Goal: Transaction & Acquisition: Purchase product/service

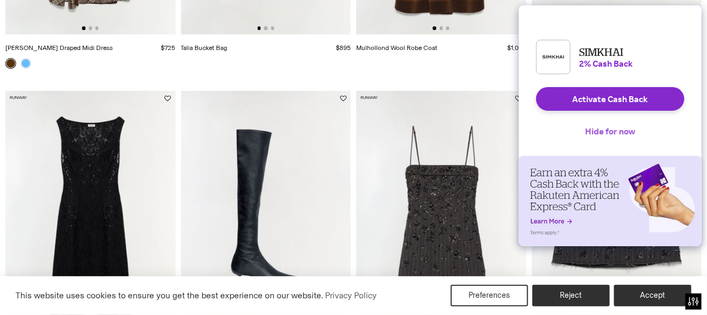
click at [610, 136] on button "Hide for now" at bounding box center [610, 131] width 67 height 24
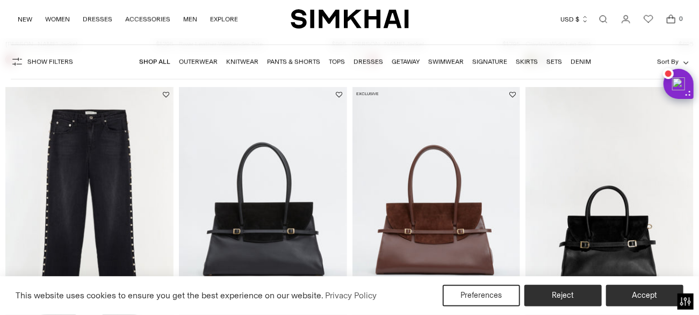
scroll to position [2685, 0]
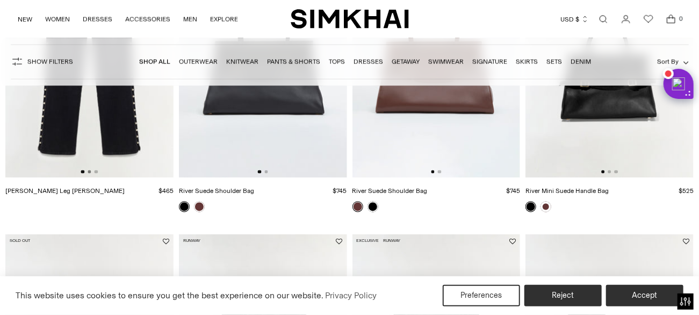
click at [88, 173] on button "Go to slide 2" at bounding box center [89, 171] width 3 height 3
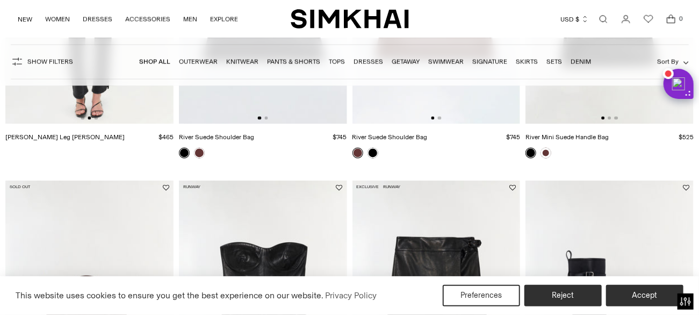
scroll to position [2900, 0]
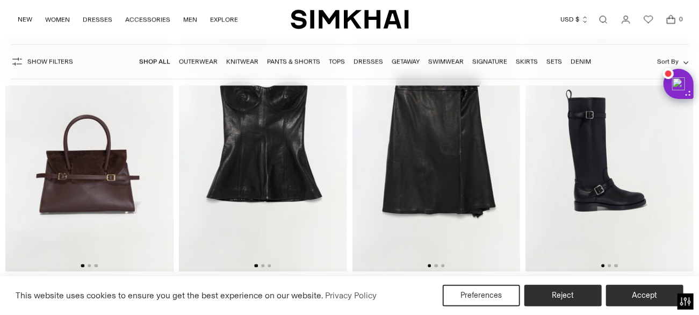
click at [433, 264] on div at bounding box center [435, 265] width 17 height 3
click at [438, 262] on img at bounding box center [436, 145] width 168 height 252
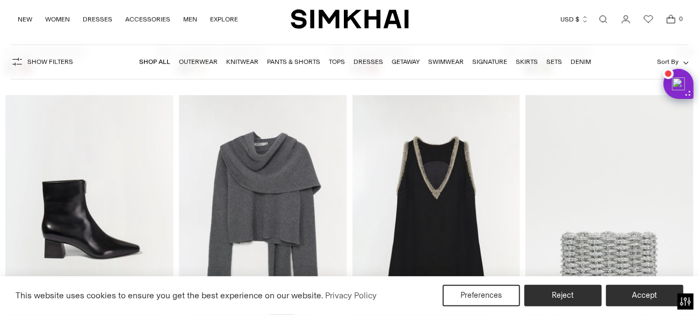
scroll to position [5961, 0]
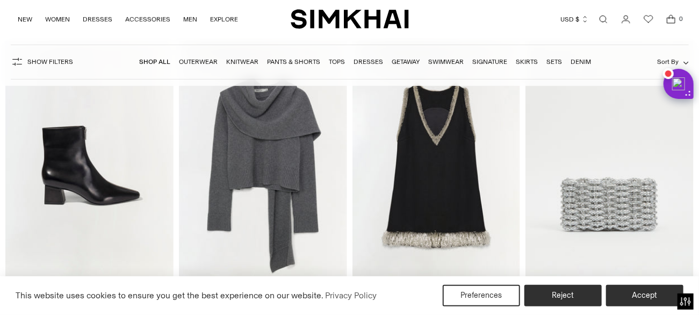
click at [262, 166] on img at bounding box center [263, 167] width 168 height 252
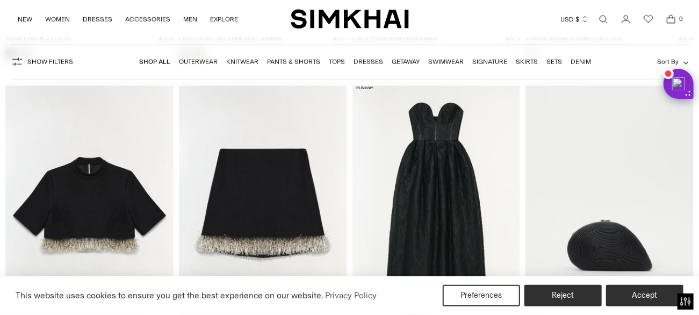
scroll to position [6283, 0]
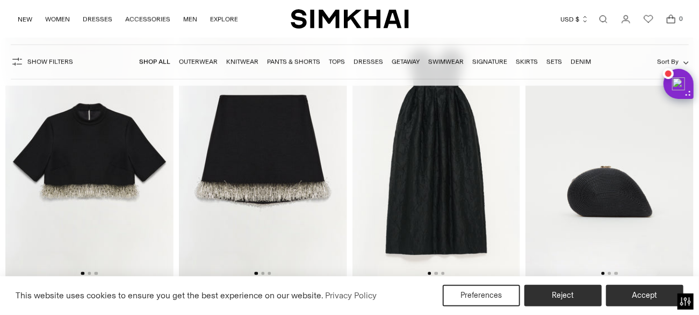
click at [275, 156] on img at bounding box center [263, 153] width 168 height 252
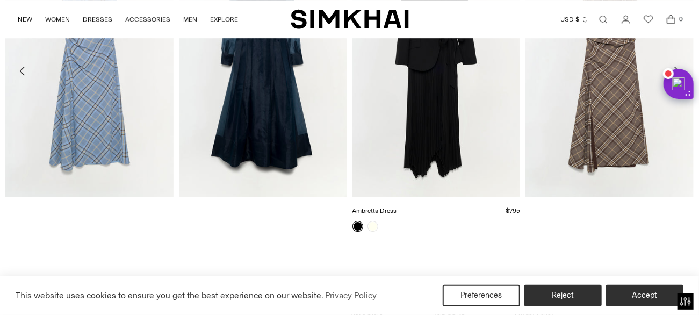
scroll to position [1611, 0]
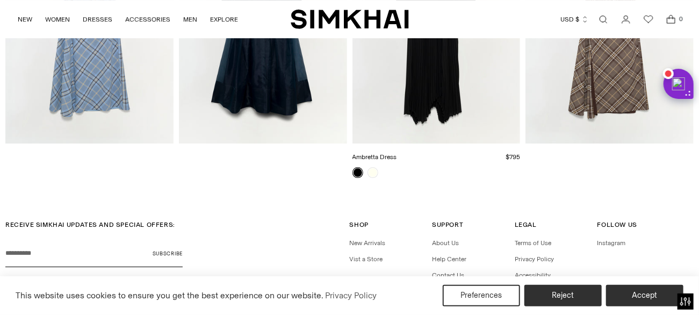
click at [376, 161] on link "Ambretta Dress" at bounding box center [374, 157] width 45 height 8
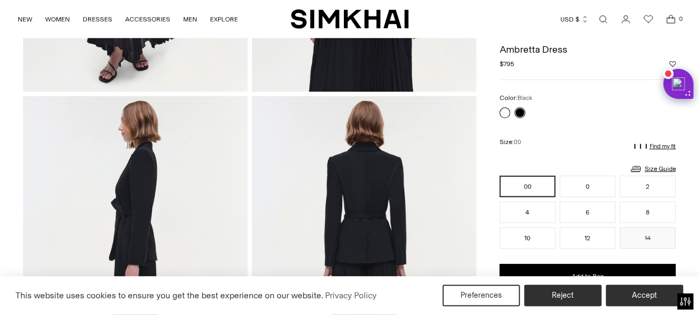
scroll to position [269, 0]
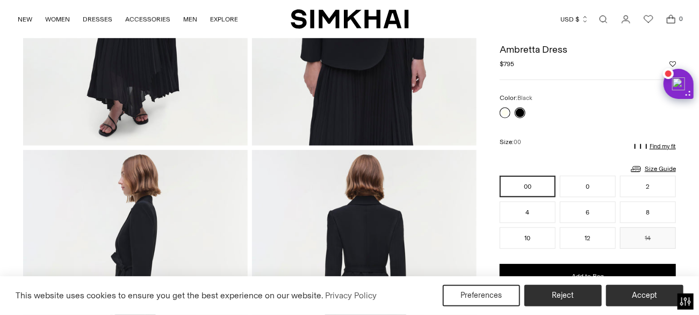
click at [503, 113] on link at bounding box center [504, 112] width 11 height 11
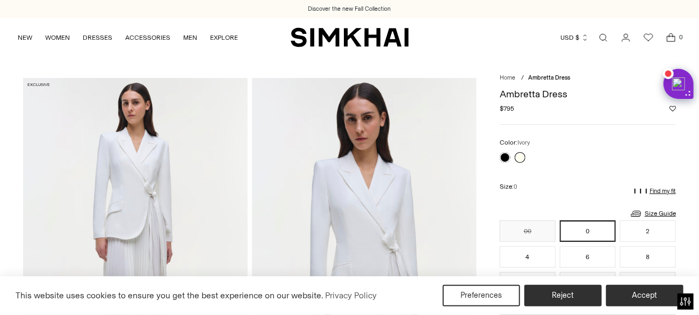
scroll to position [215, 0]
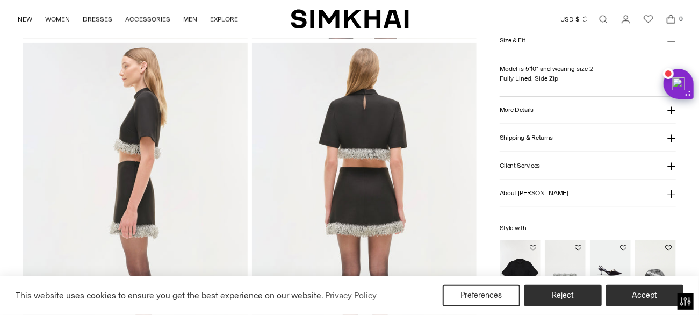
scroll to position [430, 0]
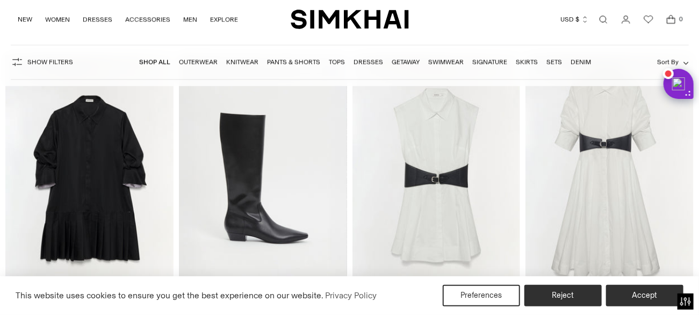
scroll to position [6927, 0]
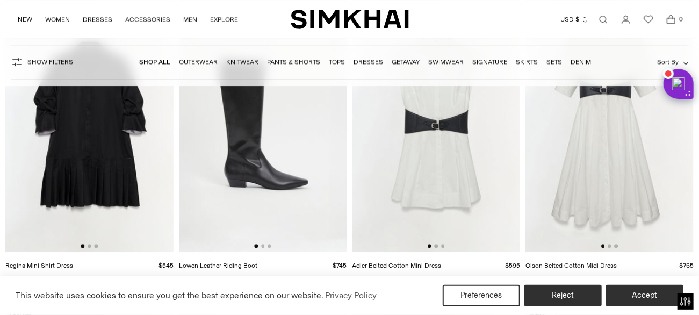
click at [122, 172] on img at bounding box center [89, 126] width 168 height 252
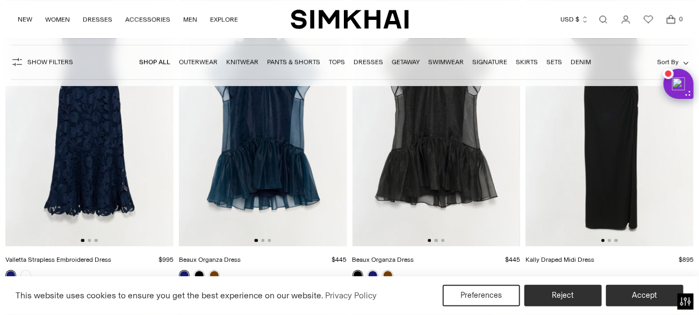
scroll to position [10740, 0]
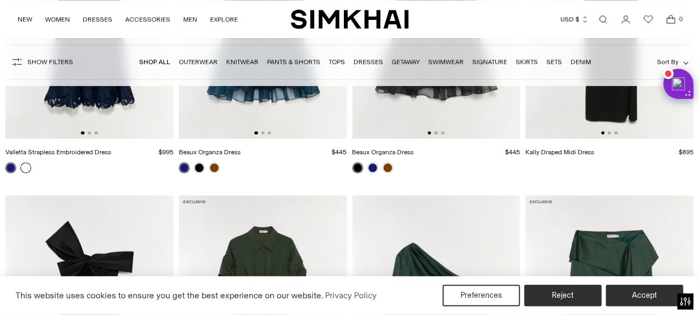
click at [27, 171] on link at bounding box center [25, 167] width 11 height 11
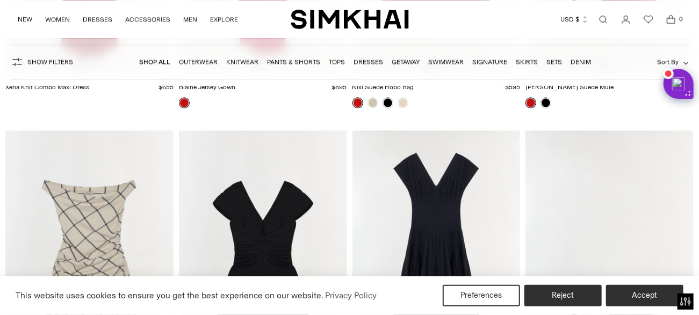
scroll to position [18312, 0]
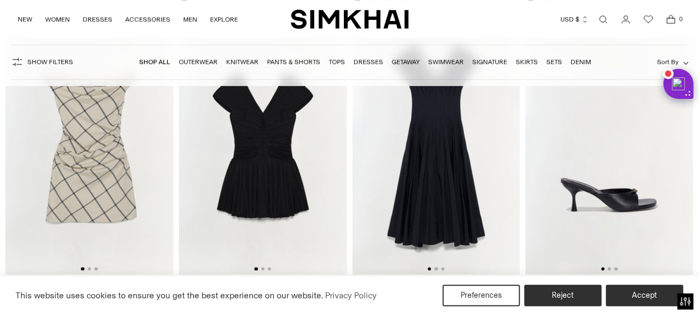
click at [434, 270] on img at bounding box center [436, 149] width 168 height 252
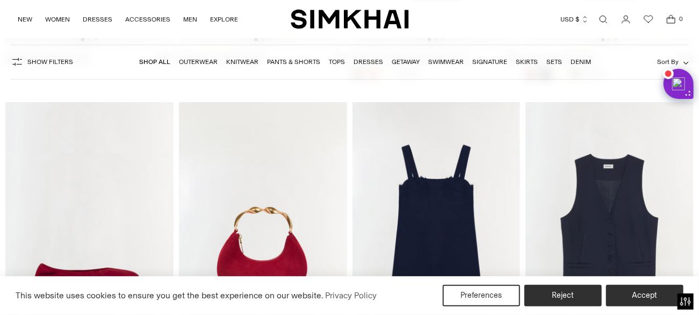
scroll to position [18903, 0]
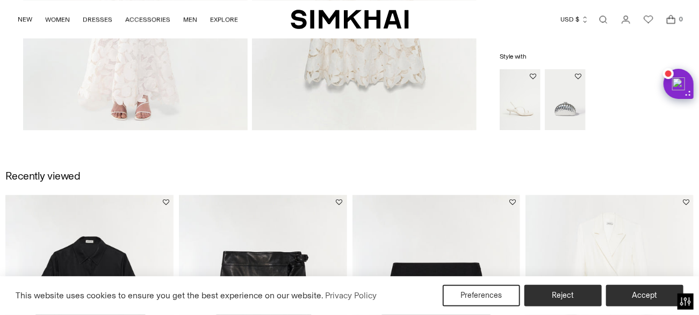
scroll to position [1020, 0]
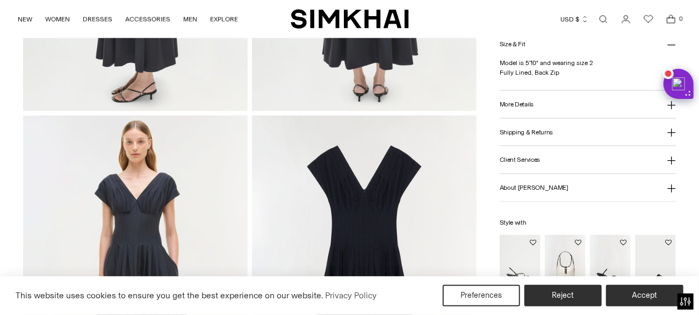
scroll to position [698, 0]
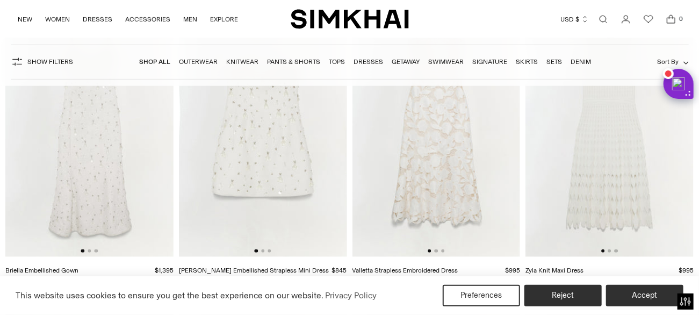
scroll to position [21158, 0]
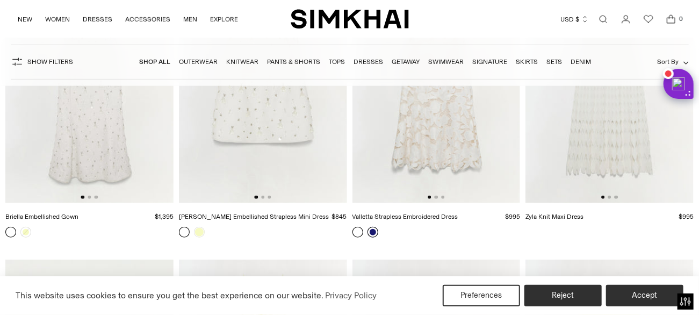
click at [373, 236] on link at bounding box center [372, 232] width 11 height 11
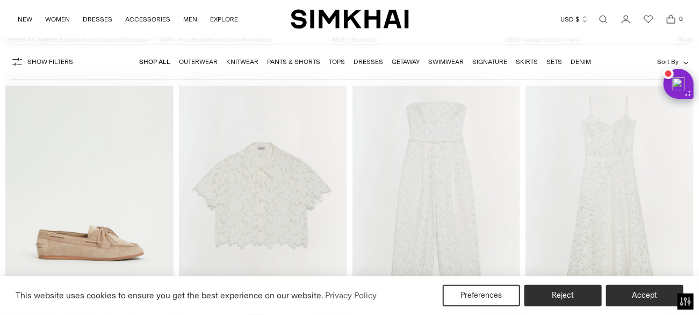
scroll to position [22984, 0]
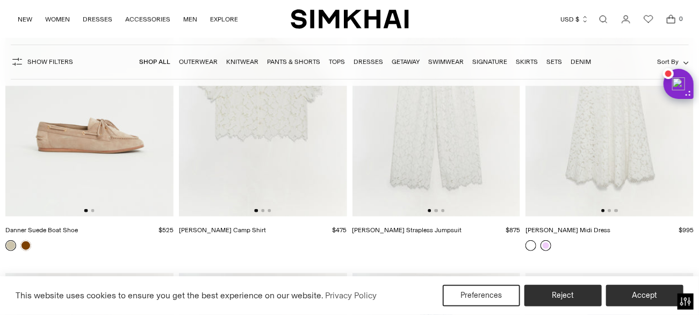
click at [547, 251] on link at bounding box center [545, 245] width 11 height 11
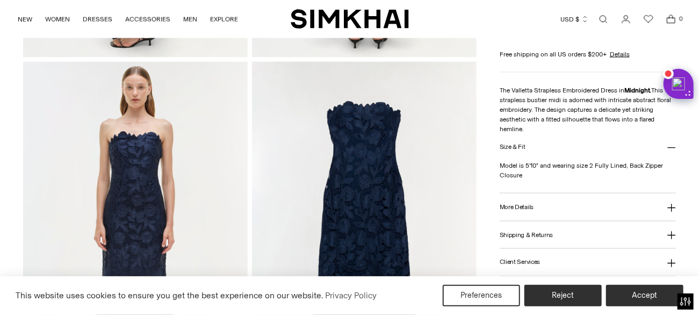
scroll to position [591, 0]
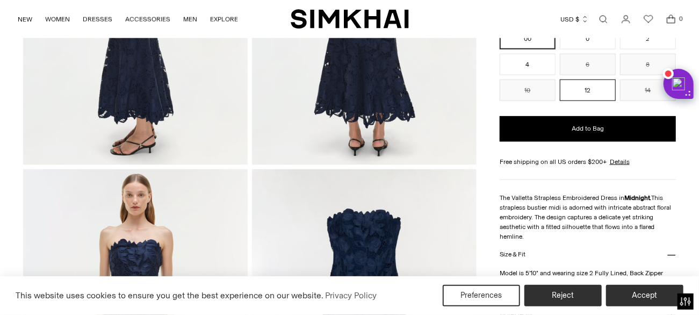
click at [592, 92] on button "12" at bounding box center [588, 89] width 56 height 21
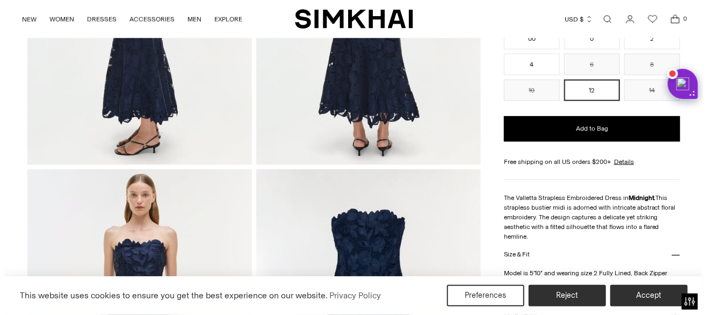
scroll to position [430, 0]
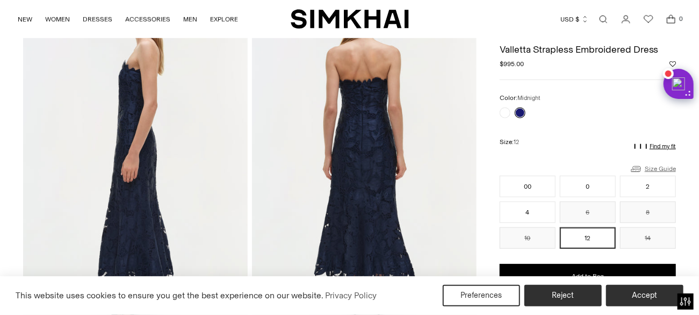
click at [659, 165] on link "Size Guide" at bounding box center [652, 168] width 46 height 13
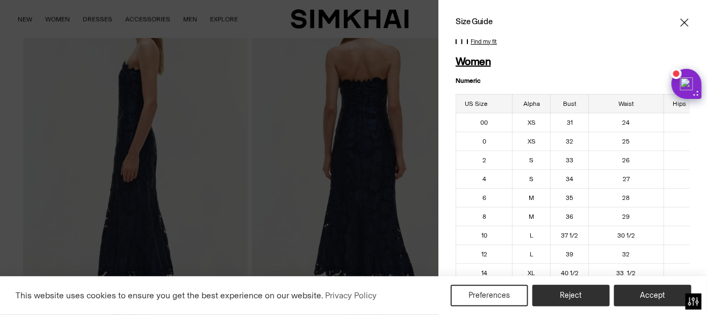
scroll to position [54, 0]
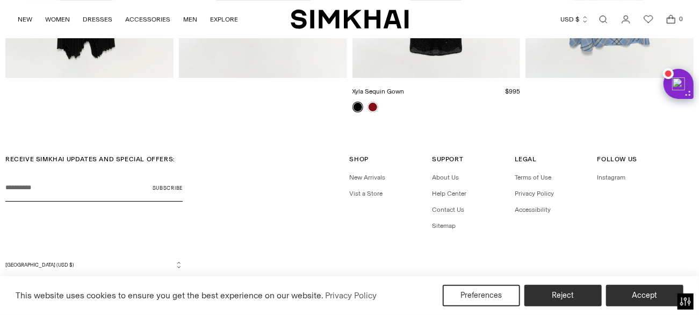
scroll to position [1550, 0]
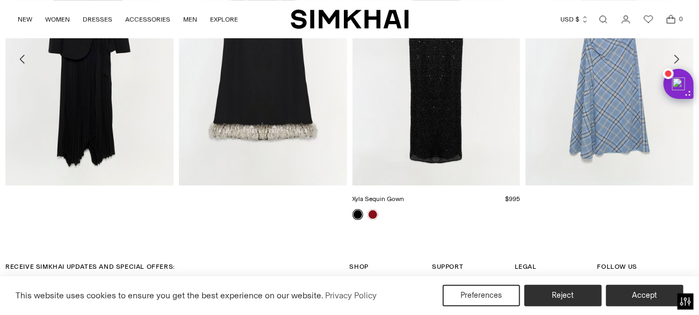
click at [373, 202] on link "Xyla Sequin Gown" at bounding box center [378, 199] width 52 height 8
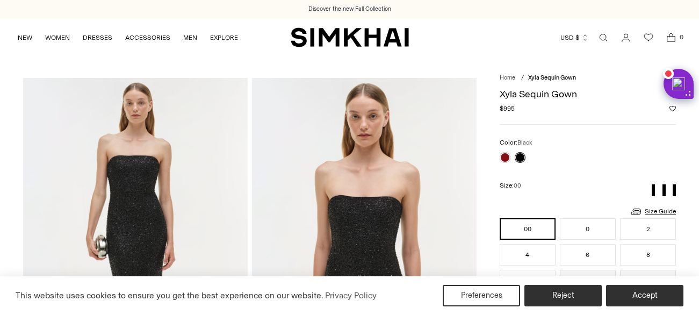
click at [504, 157] on link at bounding box center [504, 157] width 11 height 11
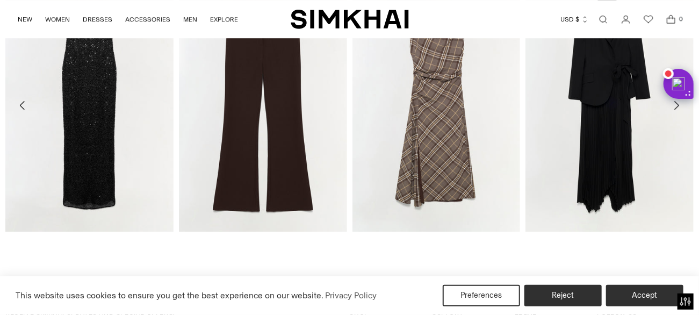
scroll to position [1657, 0]
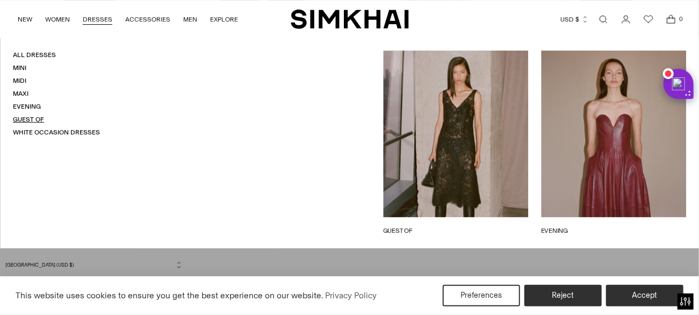
click at [27, 119] on link "Guest Of" at bounding box center [28, 119] width 31 height 8
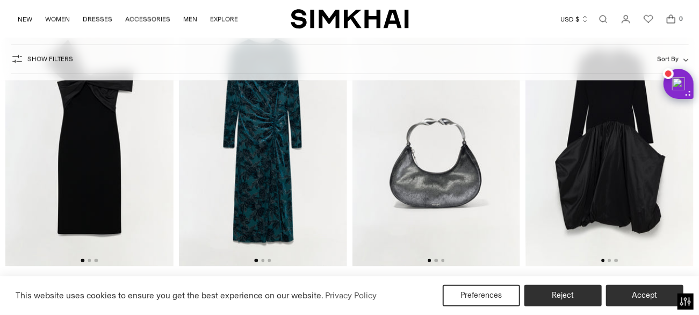
scroll to position [859, 0]
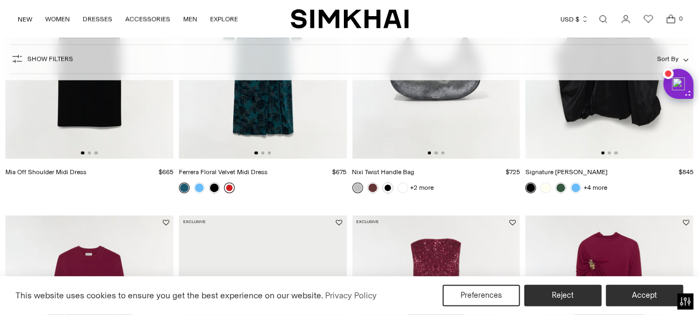
click at [226, 189] on link at bounding box center [229, 188] width 11 height 11
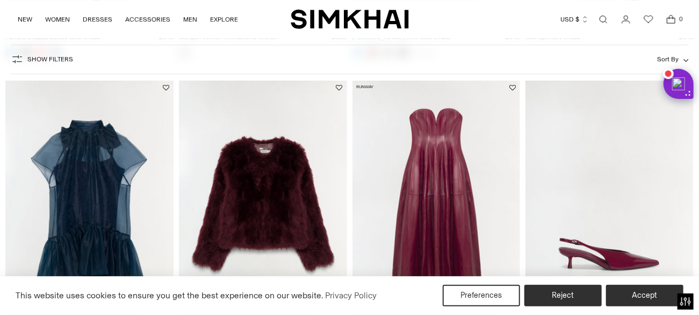
scroll to position [1718, 0]
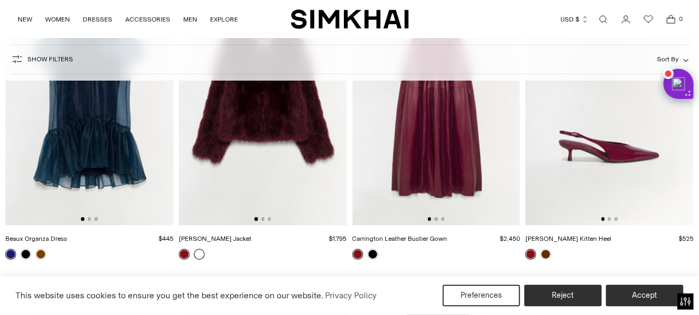
click at [196, 252] on link at bounding box center [199, 254] width 11 height 11
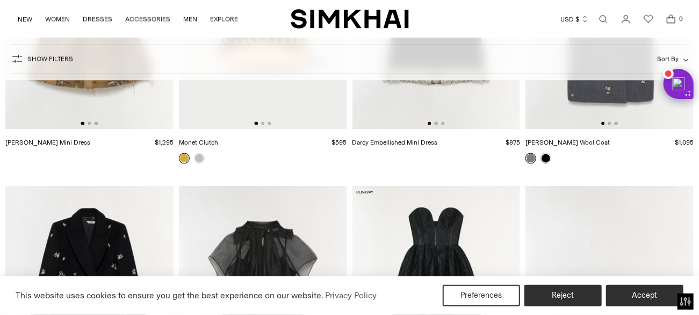
scroll to position [2900, 0]
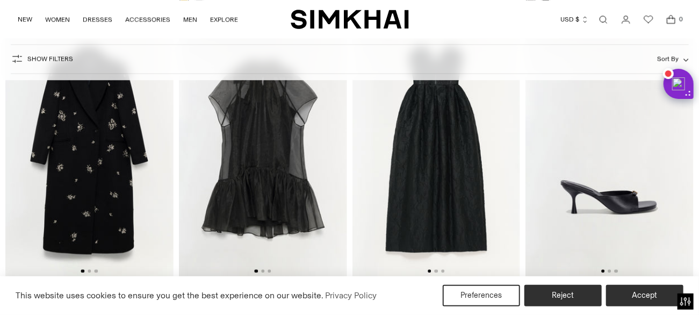
click at [279, 177] on img at bounding box center [263, 151] width 168 height 252
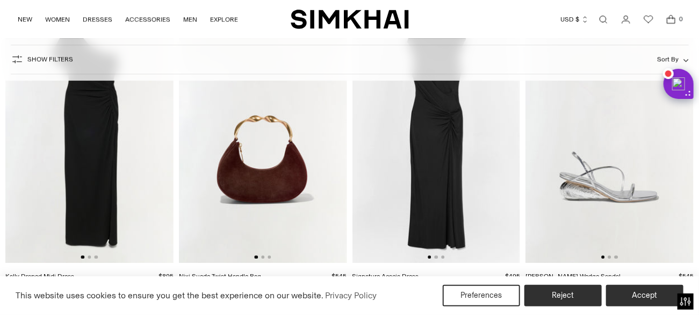
scroll to position [3276, 0]
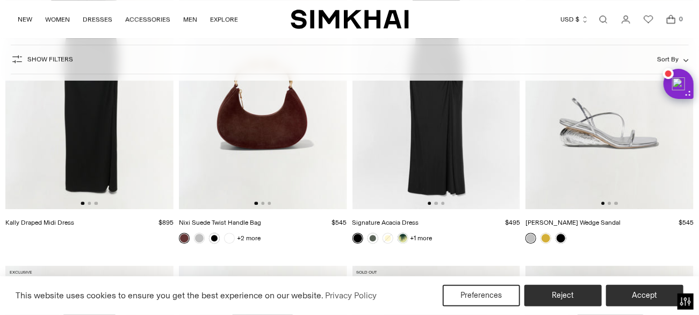
click at [445, 142] on img at bounding box center [436, 83] width 168 height 252
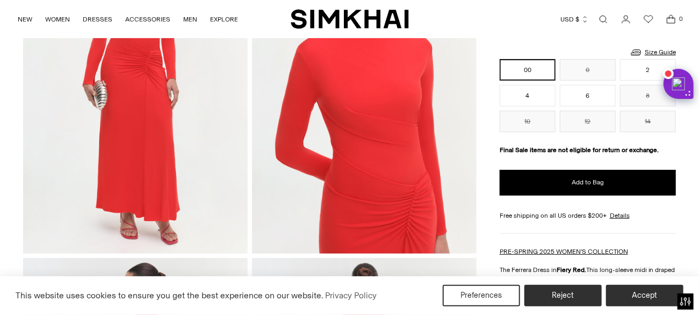
scroll to position [376, 0]
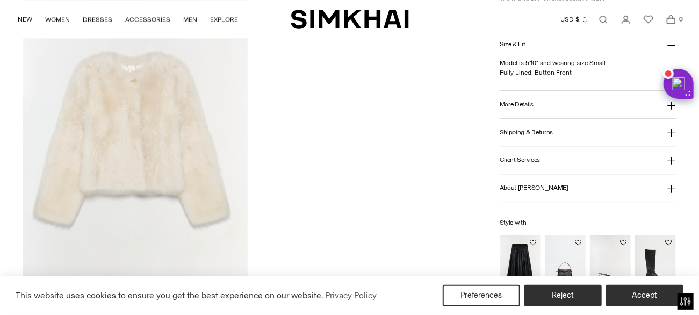
scroll to position [1235, 0]
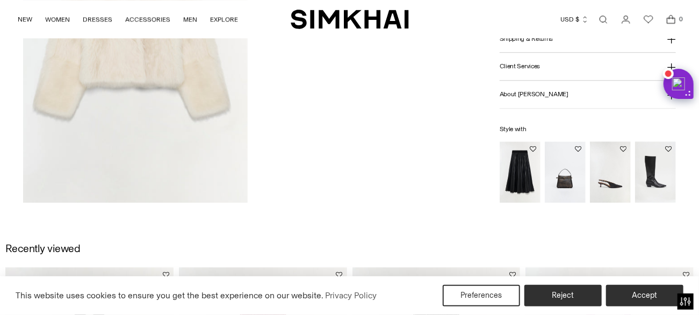
click at [0, 0] on img "Kezia Vegan Leather Midi Skirt" at bounding box center [0, 0] width 0 height 0
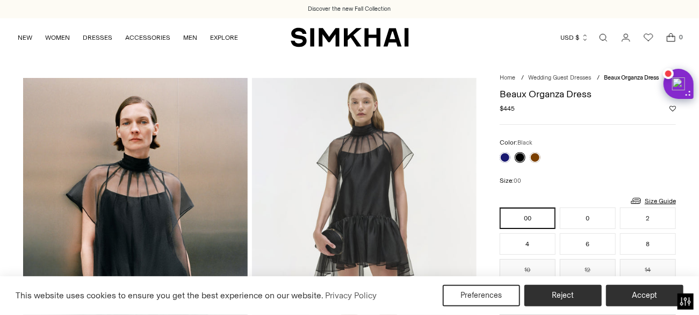
scroll to position [161, 0]
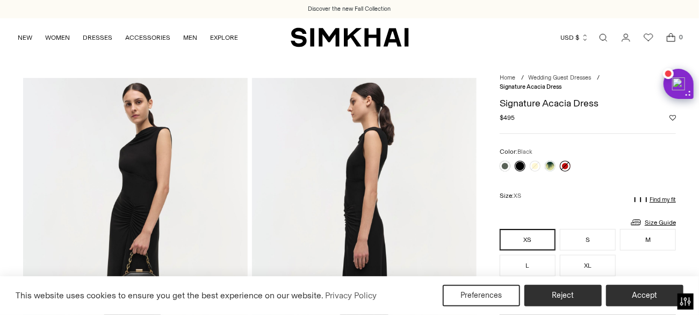
click at [562, 164] on link at bounding box center [565, 166] width 11 height 11
